Goal: Check status: Check status

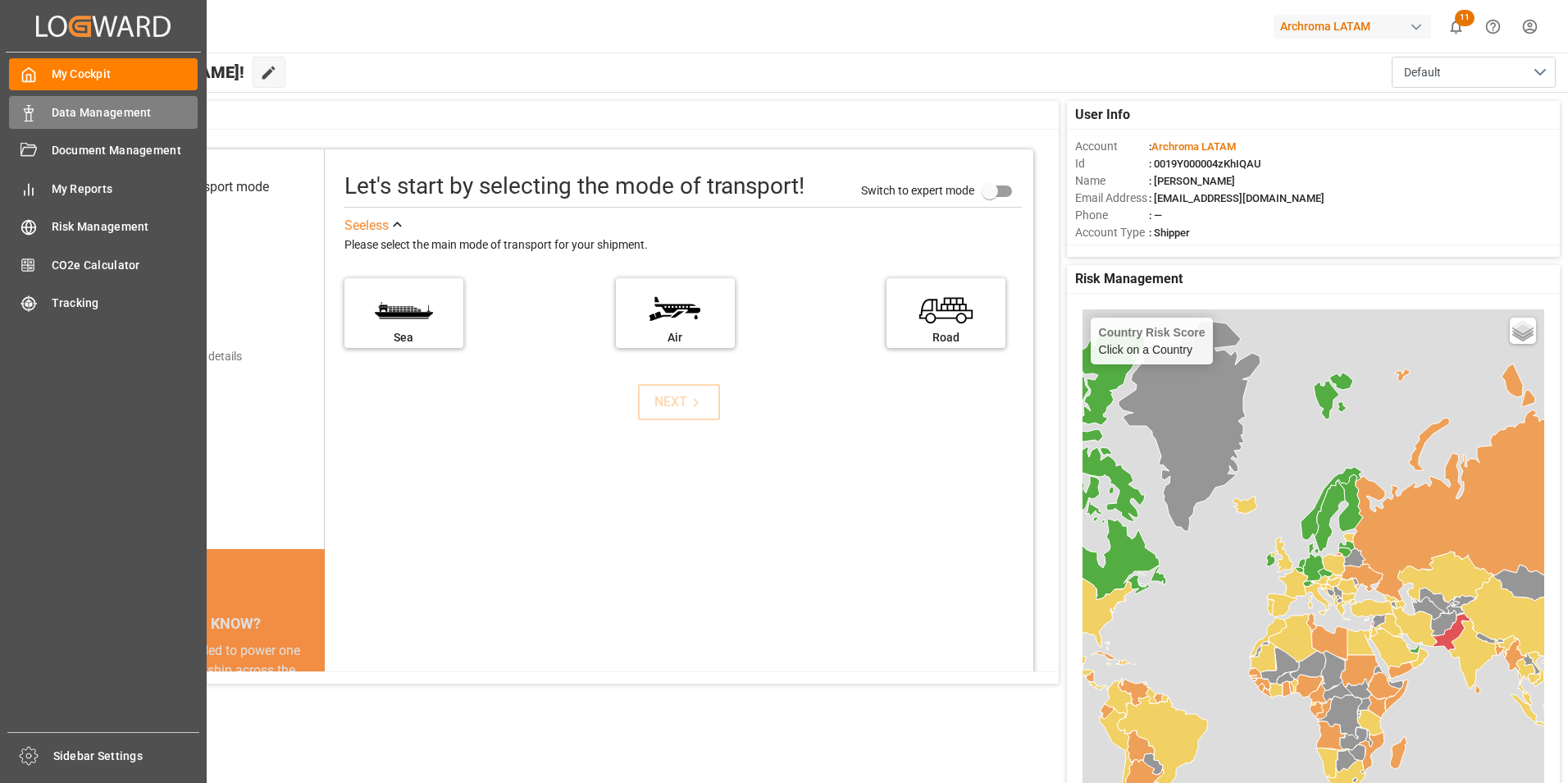
click at [69, 112] on span "Data Management" at bounding box center [125, 112] width 147 height 17
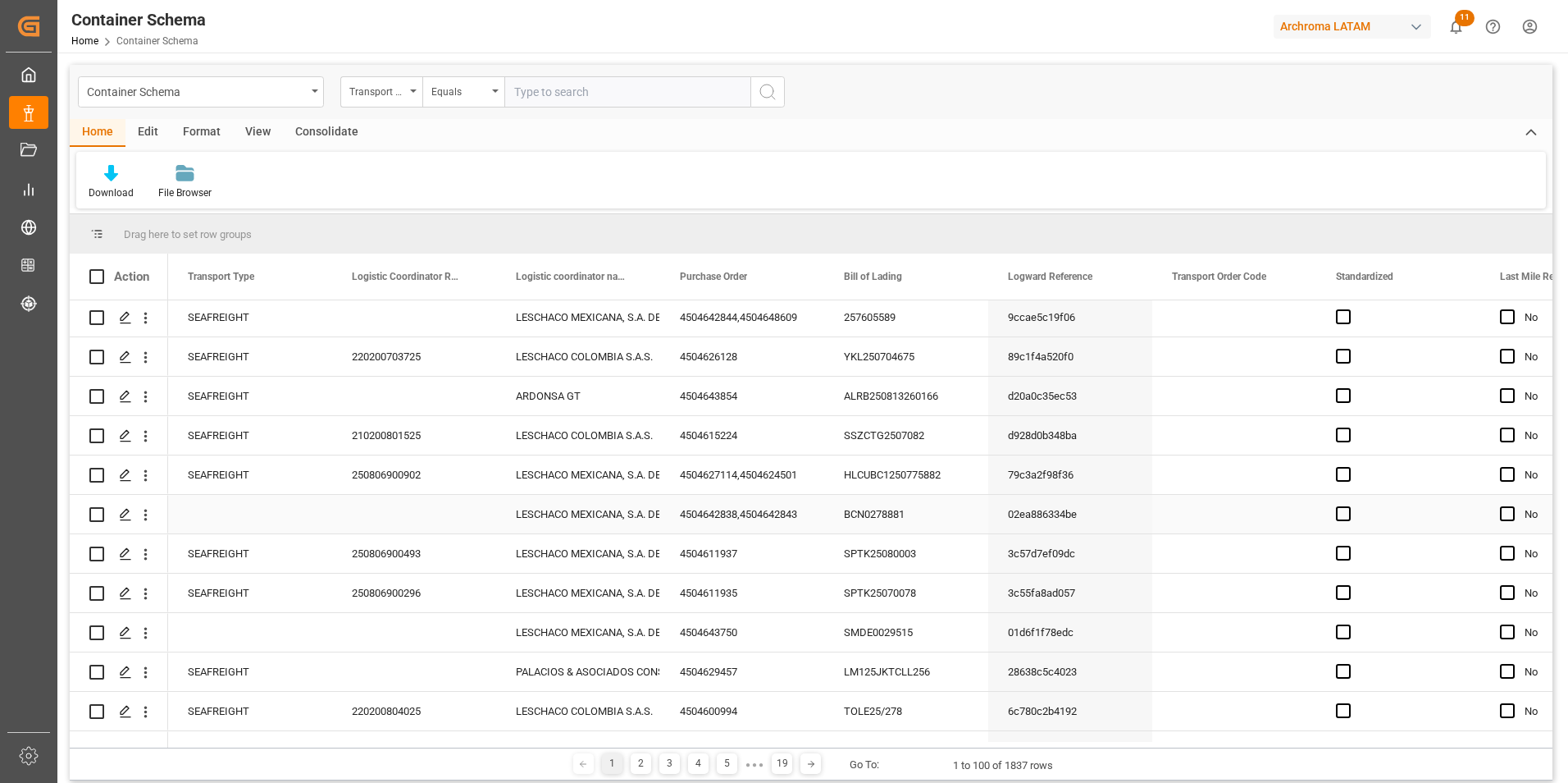
scroll to position [1066, 0]
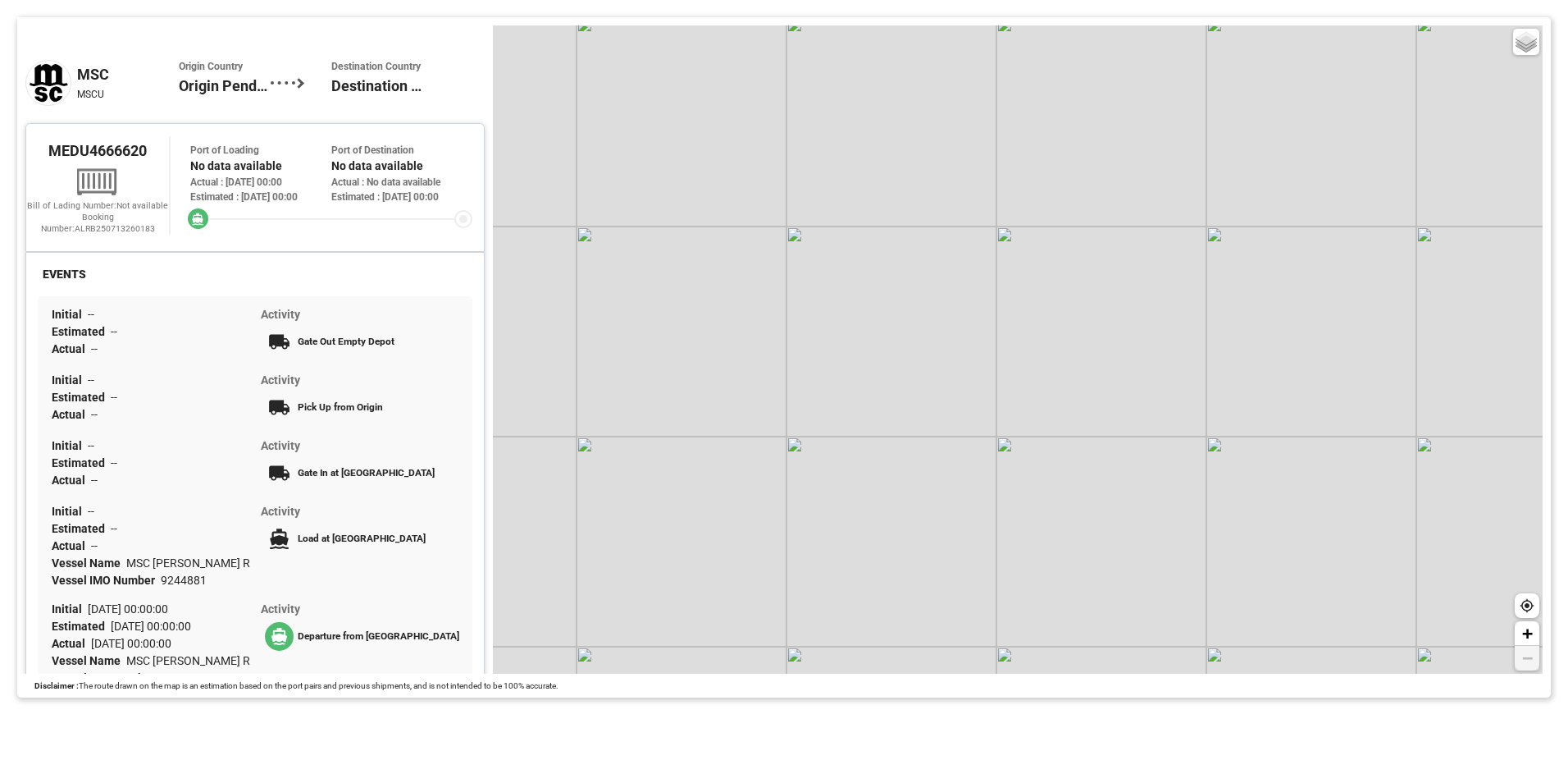
click at [440, 139] on div "Port of Loading No data available Actual : 25-Jul-2025 00:00 Estimated : 25-Jul…" at bounding box center [331, 185] width 305 height 97
